Goal: Check status: Check status

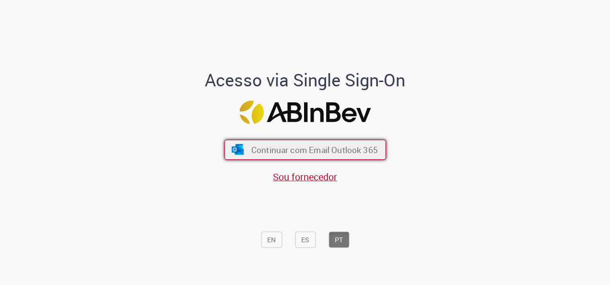
click at [316, 147] on span "Continuar com Email Outlook 365" at bounding box center [314, 149] width 127 height 11
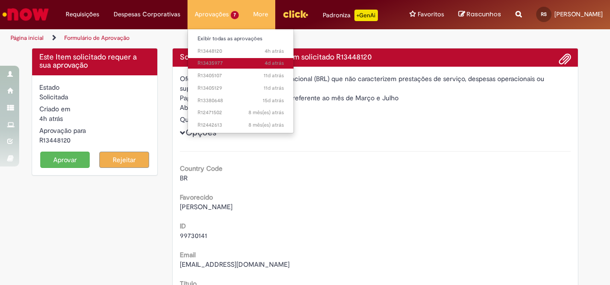
click at [207, 63] on span "4d atrás 4 dias atrás R13435977" at bounding box center [241, 63] width 86 height 8
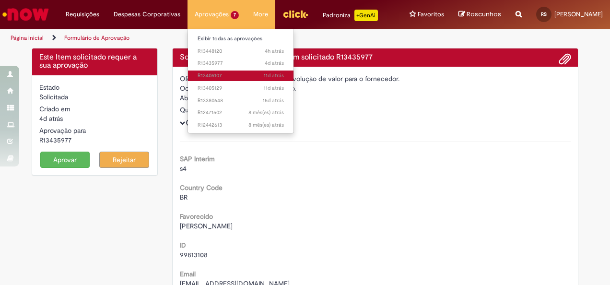
click at [213, 75] on span "11d atrás 11 dias atrás R13405107" at bounding box center [241, 76] width 86 height 8
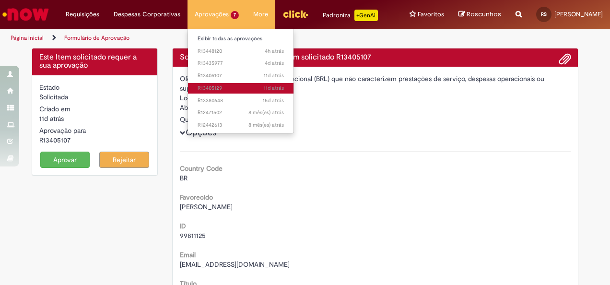
click at [208, 88] on span "11d atrás 11 dias atrás R13405129" at bounding box center [241, 88] width 86 height 8
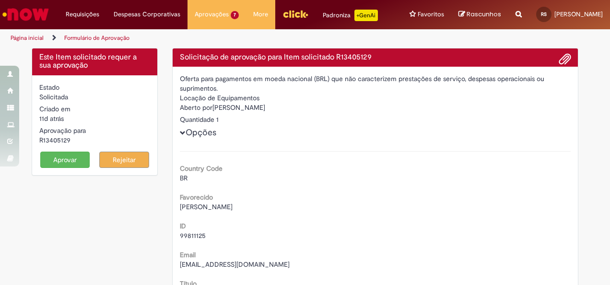
drag, startPoint x: 604, startPoint y: 75, endPoint x: 612, endPoint y: 113, distance: 38.6
click at [610, 113] on html "Pular para o conteúdo da página Requisições Exibir Todas as Solicitações Requis…" at bounding box center [305, 142] width 610 height 285
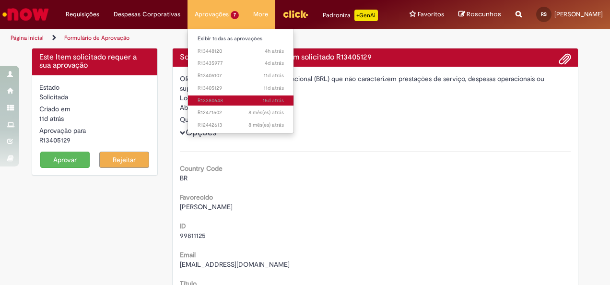
click at [207, 100] on span "15d atrás 15 dias atrás R13380648" at bounding box center [241, 101] width 86 height 8
